Goal: Entertainment & Leisure: Consume media (video, audio)

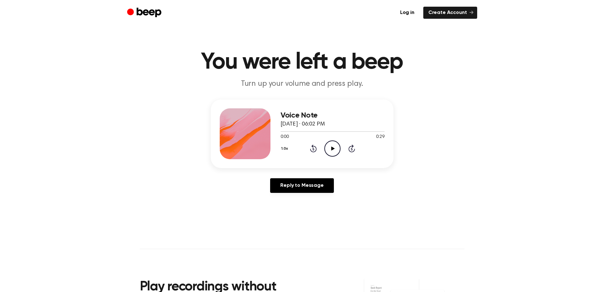
click at [330, 148] on icon "Play Audio" at bounding box center [333, 148] width 16 height 16
click at [331, 149] on icon "Play Audio" at bounding box center [333, 148] width 16 height 16
click at [335, 145] on icon "Play Audio" at bounding box center [333, 148] width 16 height 16
click at [335, 145] on icon "Pause Audio" at bounding box center [333, 148] width 16 height 16
drag, startPoint x: 299, startPoint y: 132, endPoint x: 280, endPoint y: 132, distance: 18.7
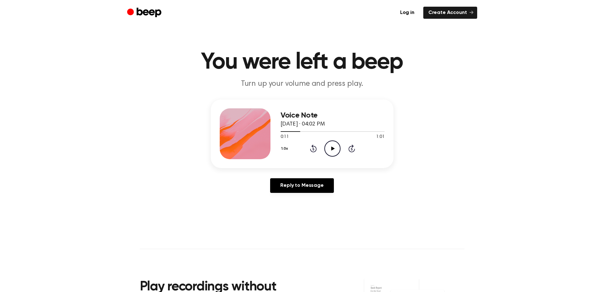
click at [280, 132] on div "Voice Note [DATE] · 04:02 PM 0:11 1:01 Your browser does not support the [objec…" at bounding box center [302, 133] width 183 height 69
click at [280, 131] on div "Voice Note [DATE] · 04:02 PM 0:11 1:01 Your browser does not support the [objec…" at bounding box center [302, 133] width 183 height 69
click at [282, 131] on div at bounding box center [291, 131] width 20 height 1
click at [427, 180] on div "Voice Note [DATE] · 04:02 PM 0:00 1:01 Your browser does not support the [objec…" at bounding box center [302, 148] width 589 height 98
click at [333, 150] on icon "Play Audio" at bounding box center [333, 148] width 16 height 16
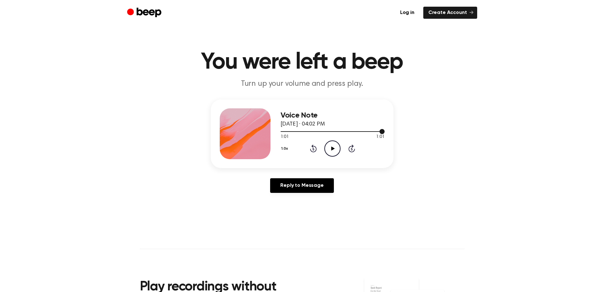
click at [281, 132] on div at bounding box center [333, 130] width 104 height 5
click at [335, 144] on icon "Play Audio" at bounding box center [333, 148] width 16 height 16
click at [330, 148] on icon "Play Audio" at bounding box center [333, 148] width 16 height 16
click at [332, 152] on icon "Play Audio" at bounding box center [333, 148] width 16 height 16
click at [331, 153] on icon "Pause Audio" at bounding box center [333, 148] width 16 height 16
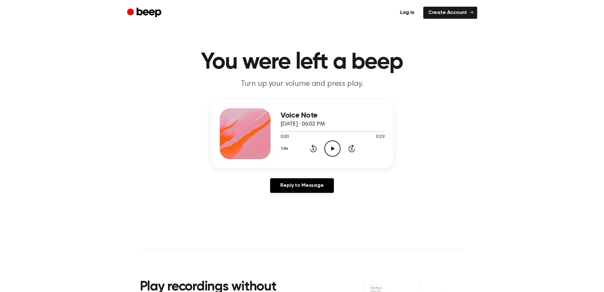
click at [327, 148] on icon "Play Audio" at bounding box center [333, 148] width 16 height 16
